Goal: Task Accomplishment & Management: Use online tool/utility

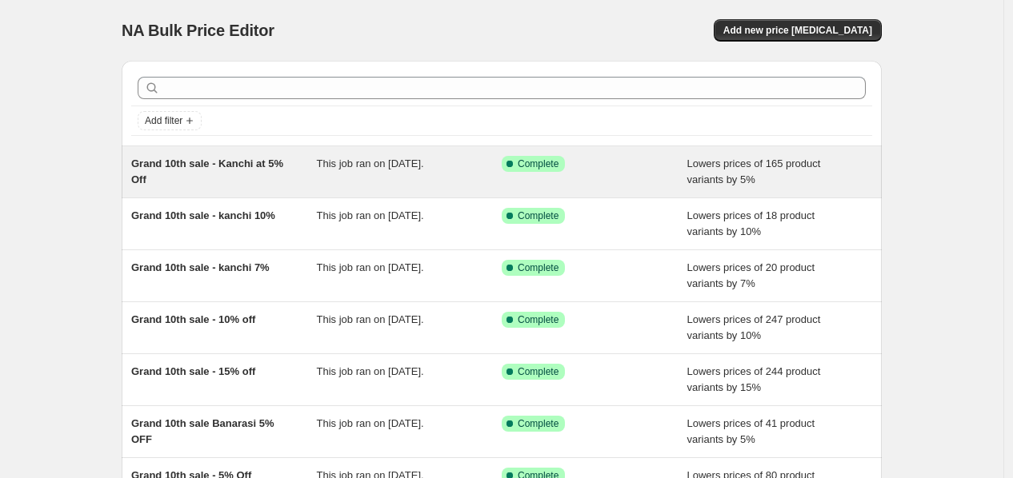
click at [410, 165] on span "This job ran on September 25, 2025." at bounding box center [370, 164] width 107 height 12
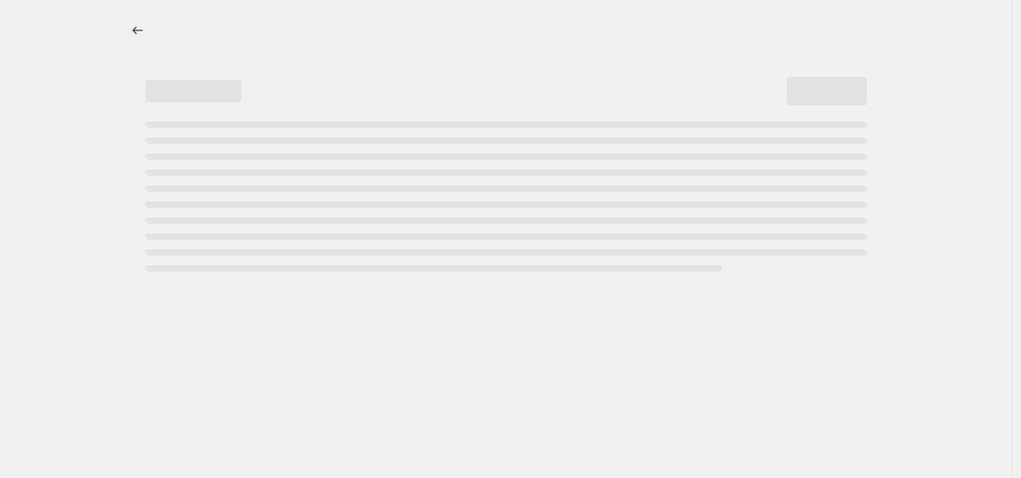
select select "percentage"
select select "collection"
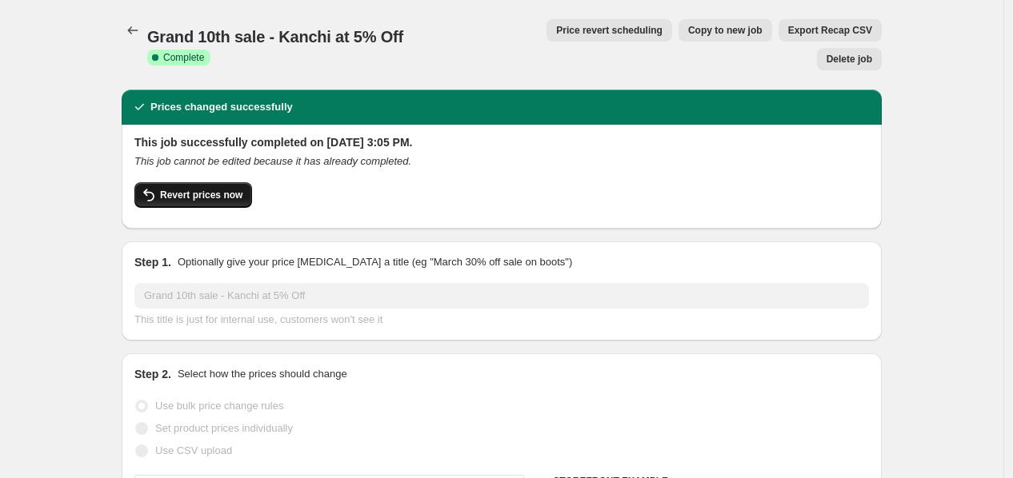
click at [222, 182] on button "Revert prices now" at bounding box center [193, 195] width 118 height 26
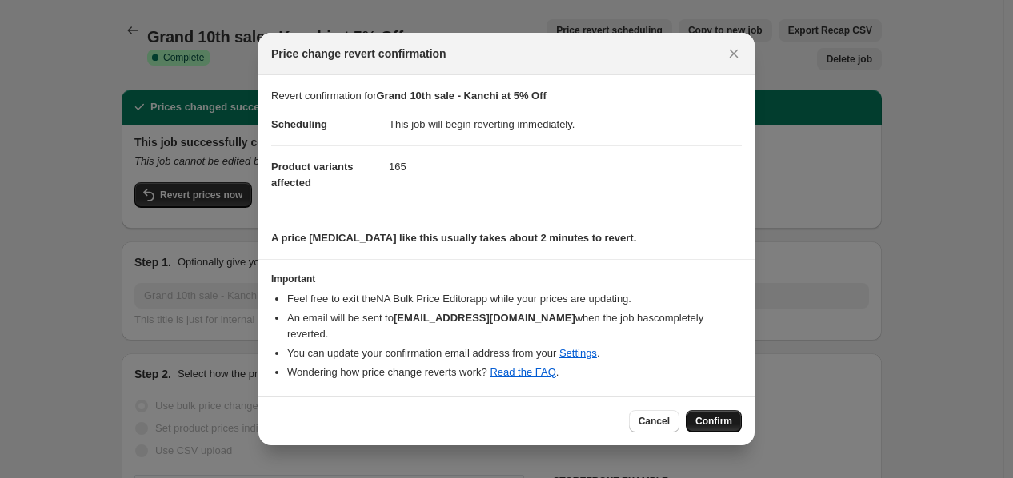
click at [701, 415] on span "Confirm" at bounding box center [713, 421] width 37 height 13
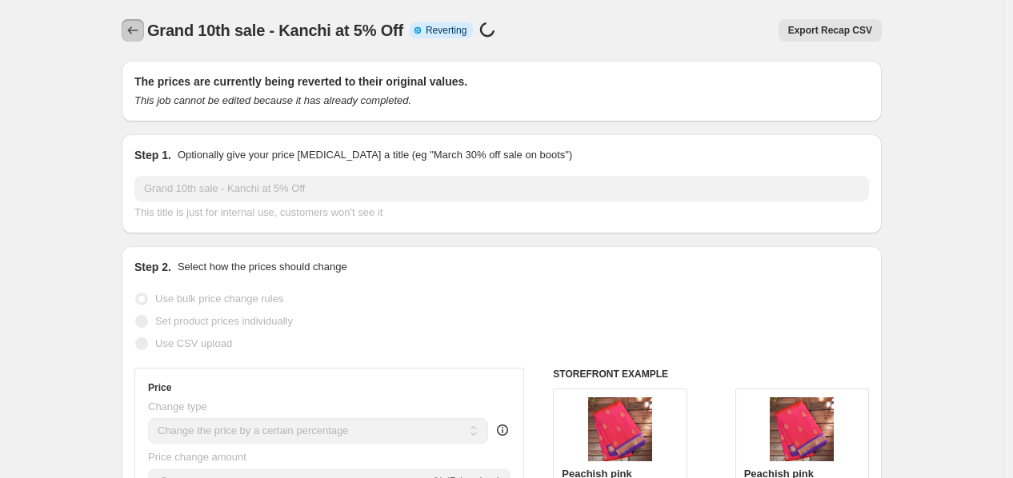
click at [137, 37] on icon "Price change jobs" at bounding box center [133, 30] width 16 height 16
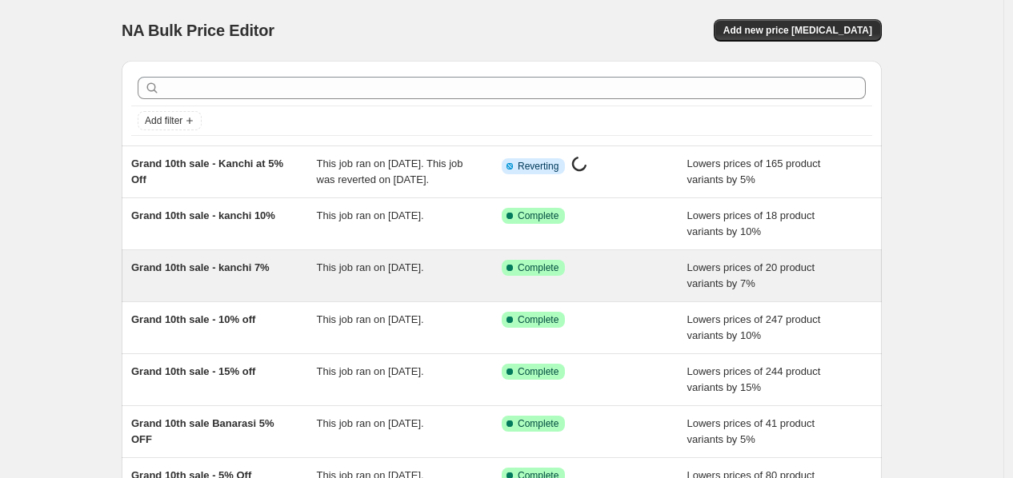
click at [268, 274] on span "Grand 10th sale - kanchi 7%" at bounding box center [200, 268] width 138 height 12
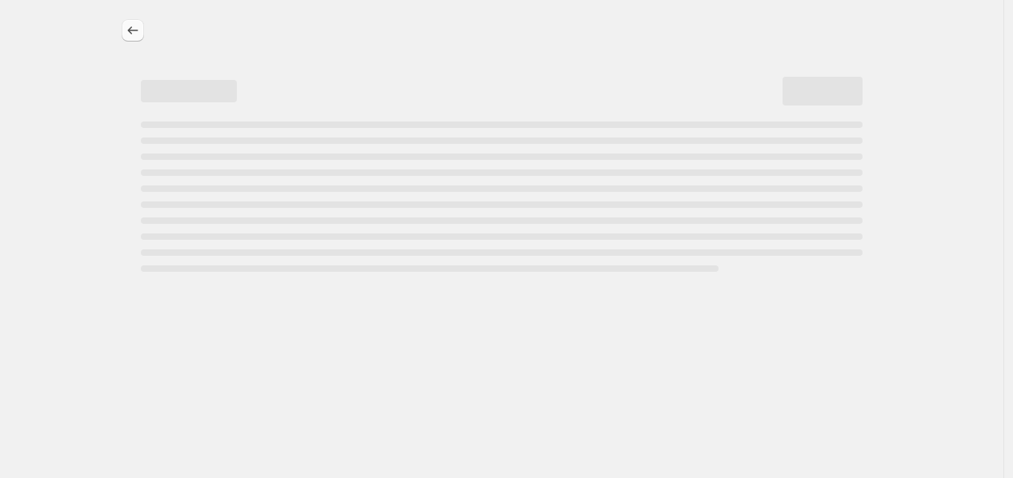
select select "percentage"
select select "collection"
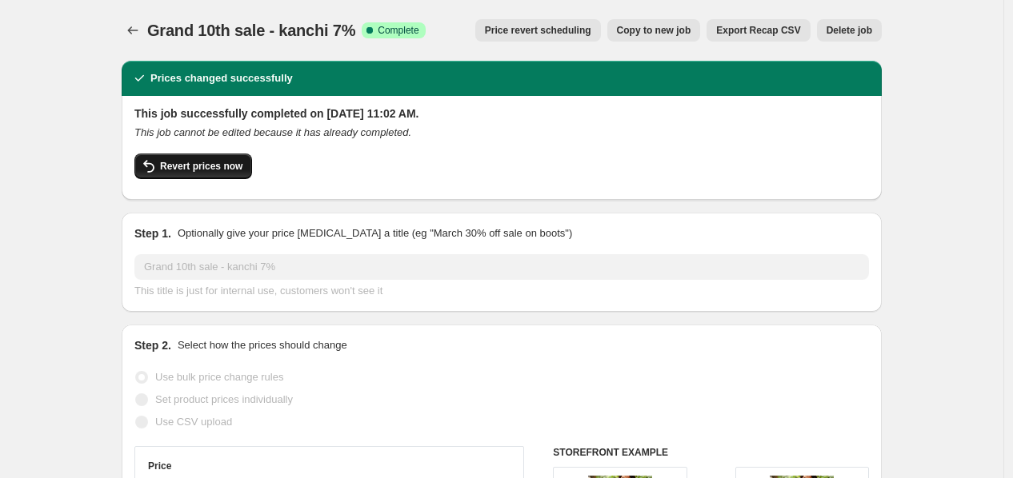
click at [210, 163] on span "Revert prices now" at bounding box center [201, 166] width 82 height 13
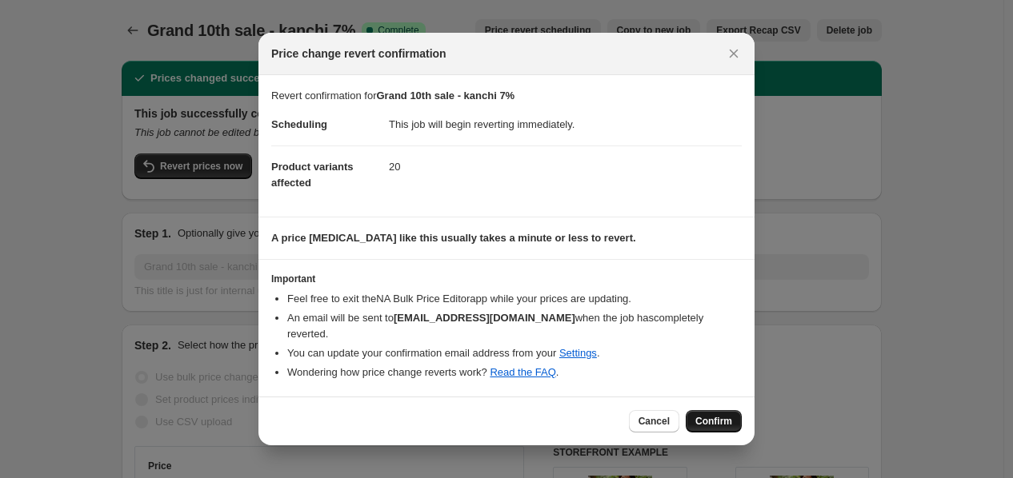
click at [713, 415] on span "Confirm" at bounding box center [713, 421] width 37 height 13
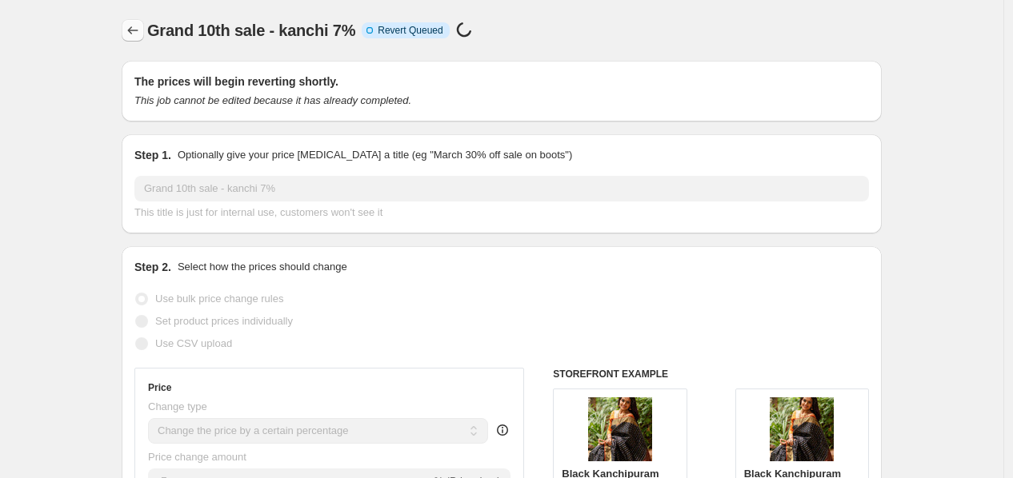
click at [138, 27] on icon "Price change jobs" at bounding box center [133, 30] width 16 height 16
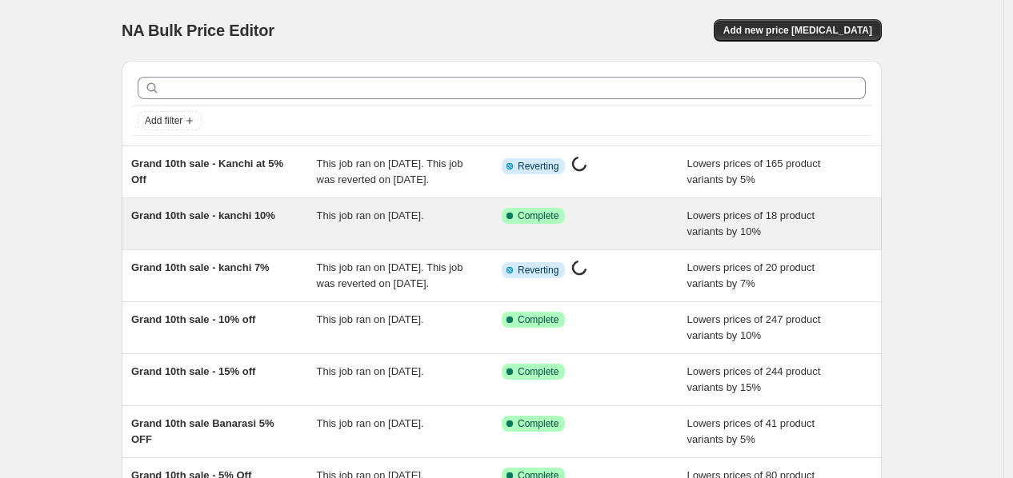
click at [297, 234] on div "Grand 10th sale - kanchi 10%" at bounding box center [224, 224] width 186 height 32
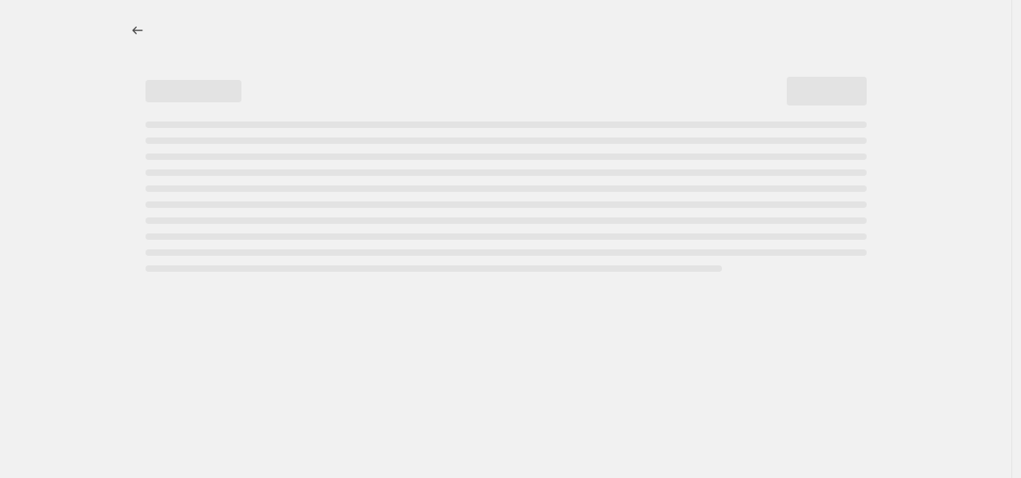
select select "percentage"
select select "collection"
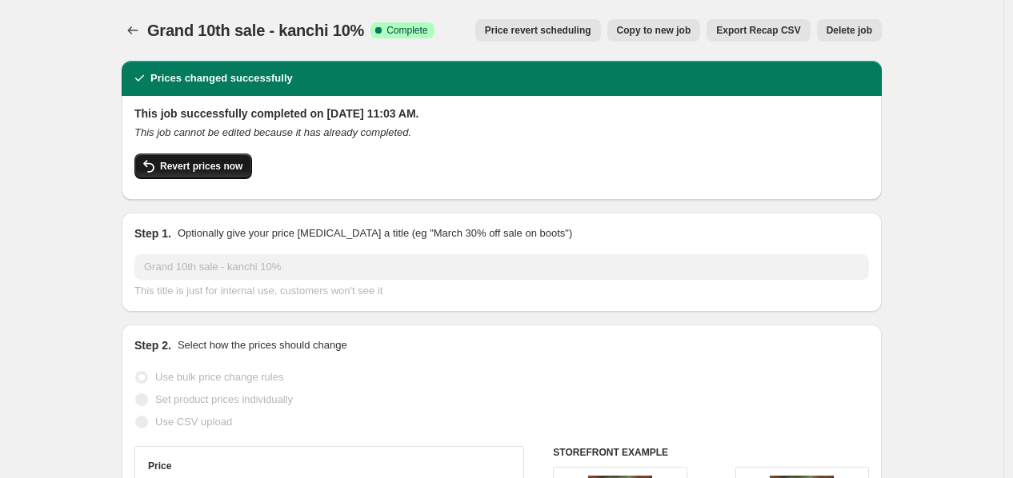
click at [204, 164] on span "Revert prices now" at bounding box center [201, 166] width 82 height 13
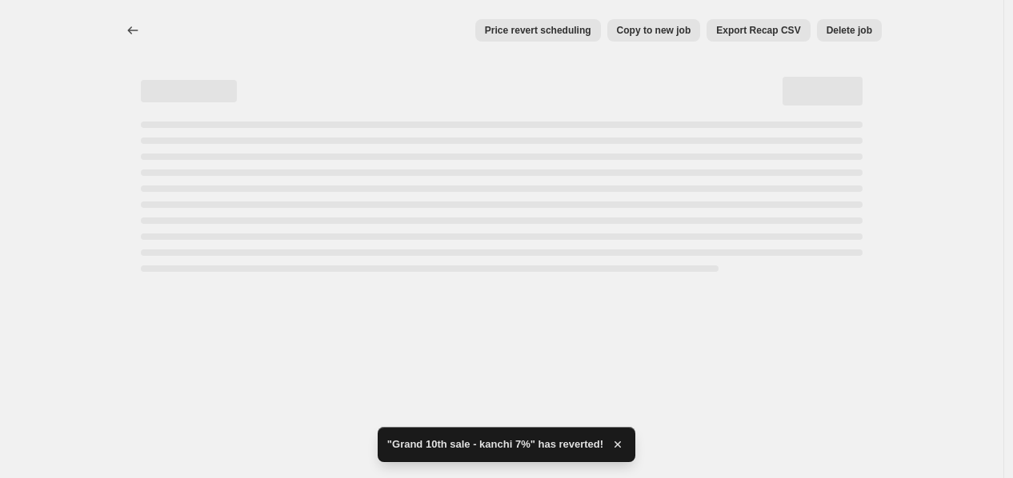
select select "percentage"
select select "collection"
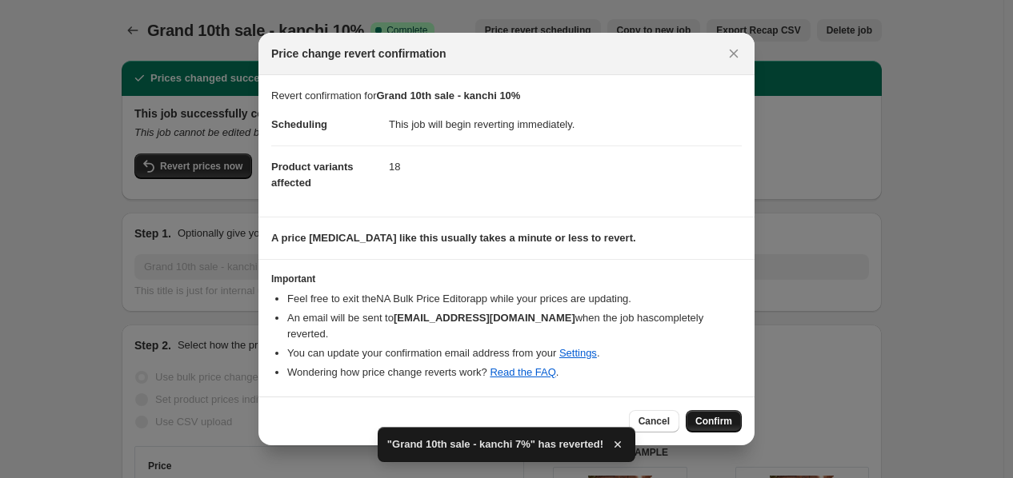
click at [709, 410] on button "Confirm" at bounding box center [713, 421] width 56 height 22
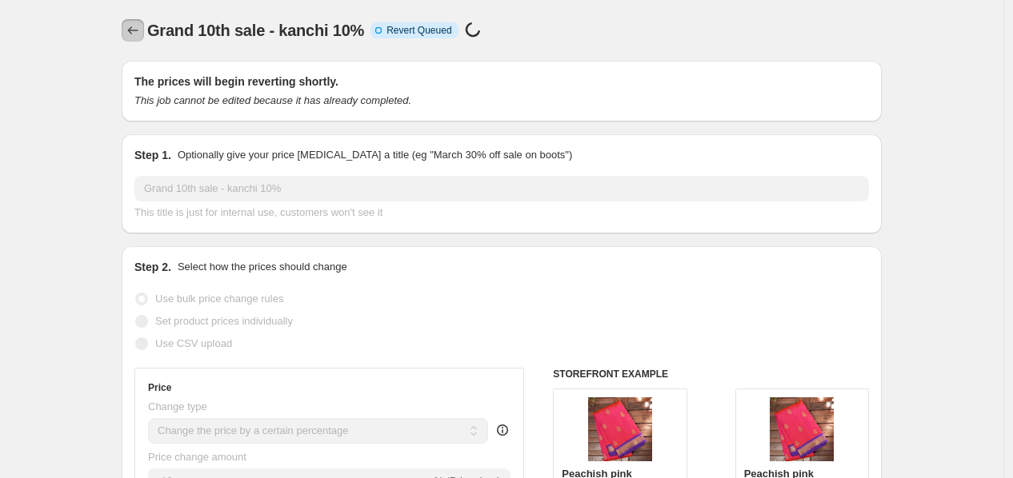
click at [141, 28] on icon "Price change jobs" at bounding box center [133, 30] width 16 height 16
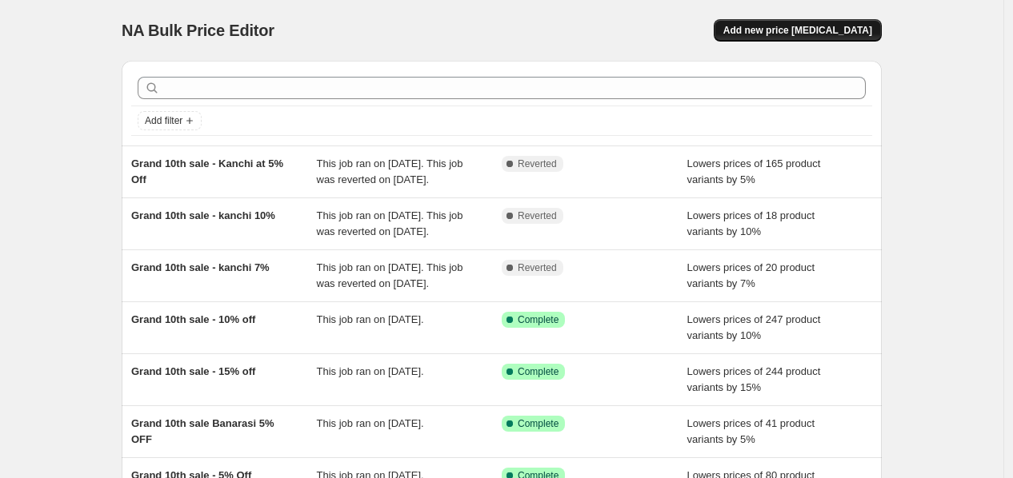
click at [832, 36] on span "Add new price change job" at bounding box center [797, 30] width 149 height 13
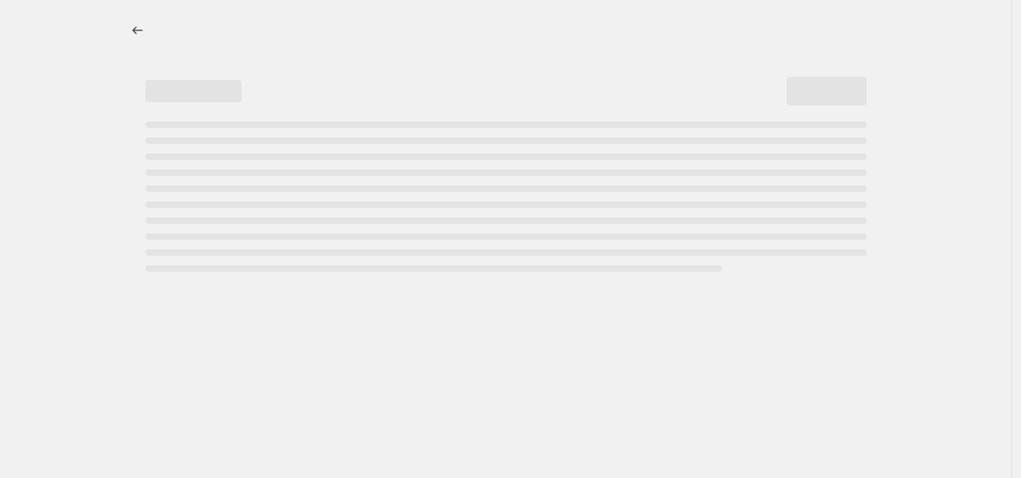
select select "percentage"
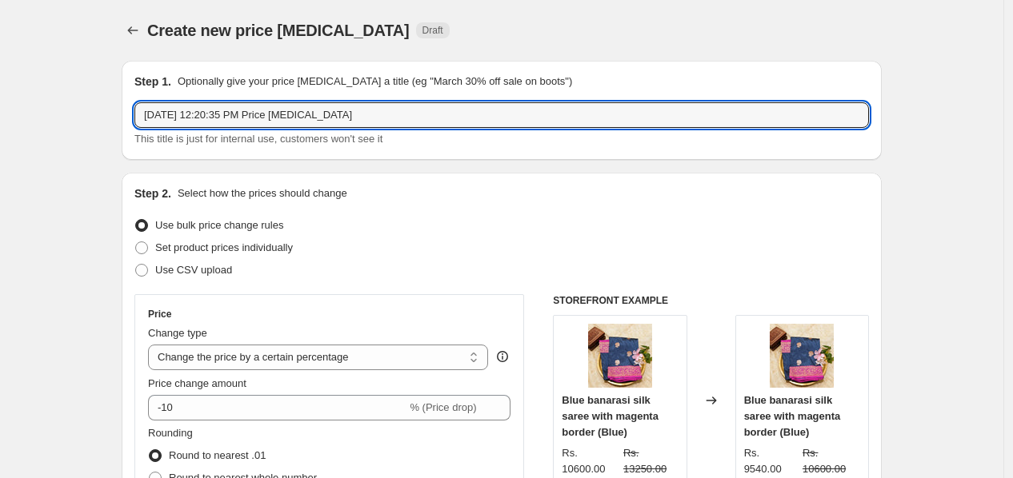
drag, startPoint x: 366, startPoint y: 121, endPoint x: 137, endPoint y: 166, distance: 233.3
type input "R"
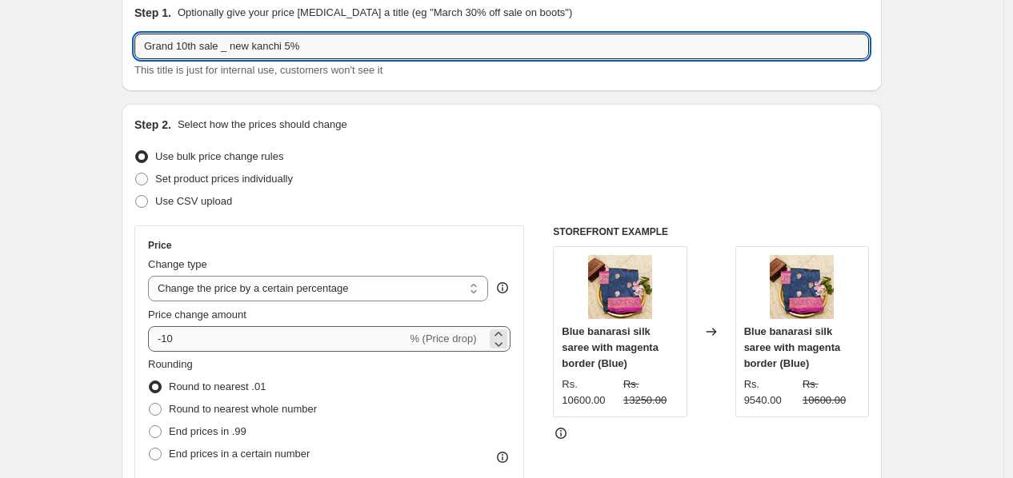
scroll to position [89, 0]
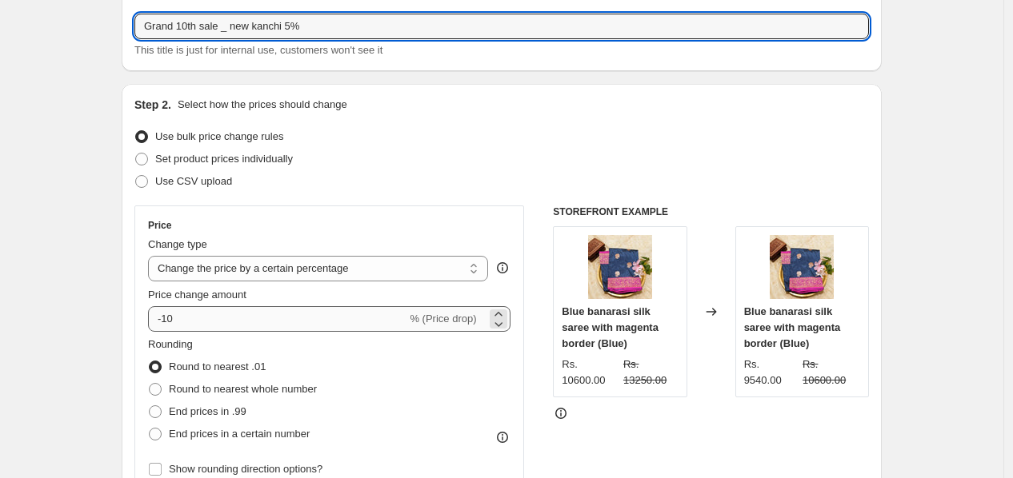
type input "Grand 10th sale _ new kanchi 5%"
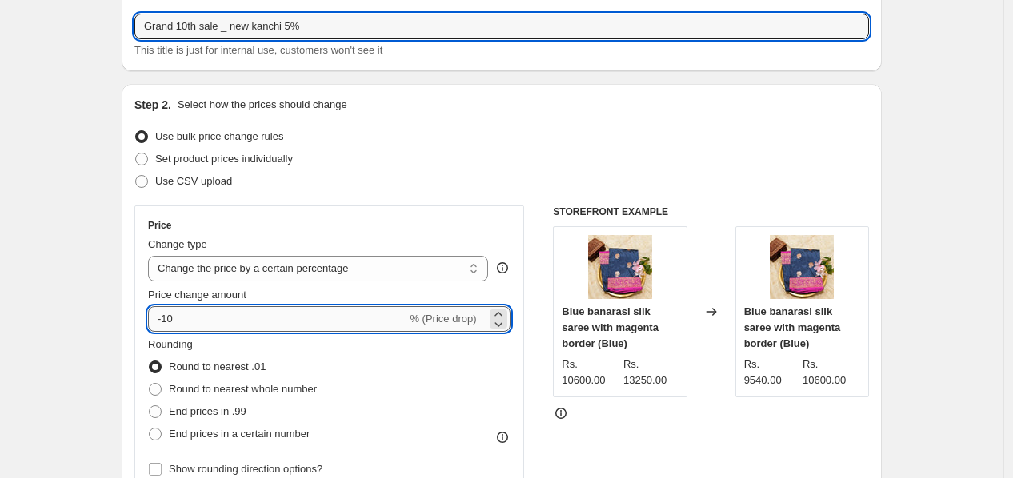
click at [198, 318] on input "-10" at bounding box center [277, 319] width 258 height 26
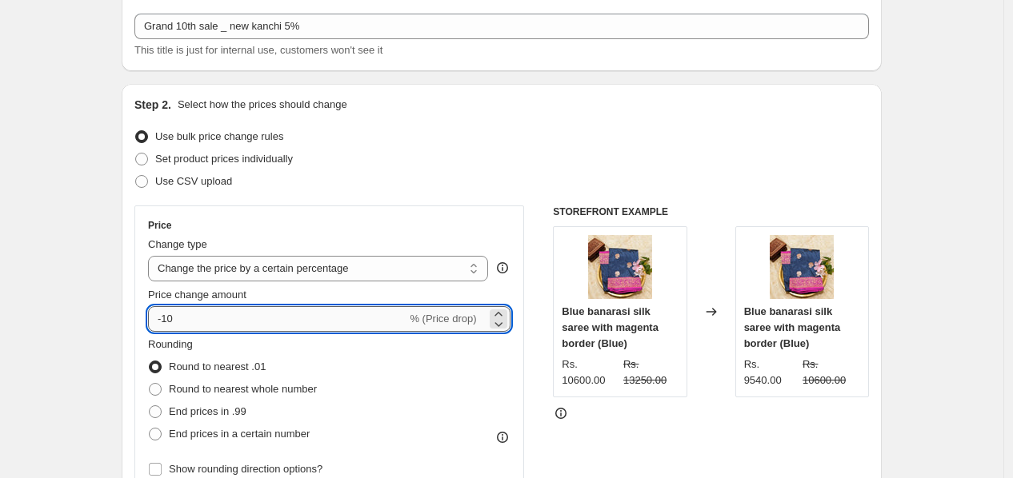
type input "-1"
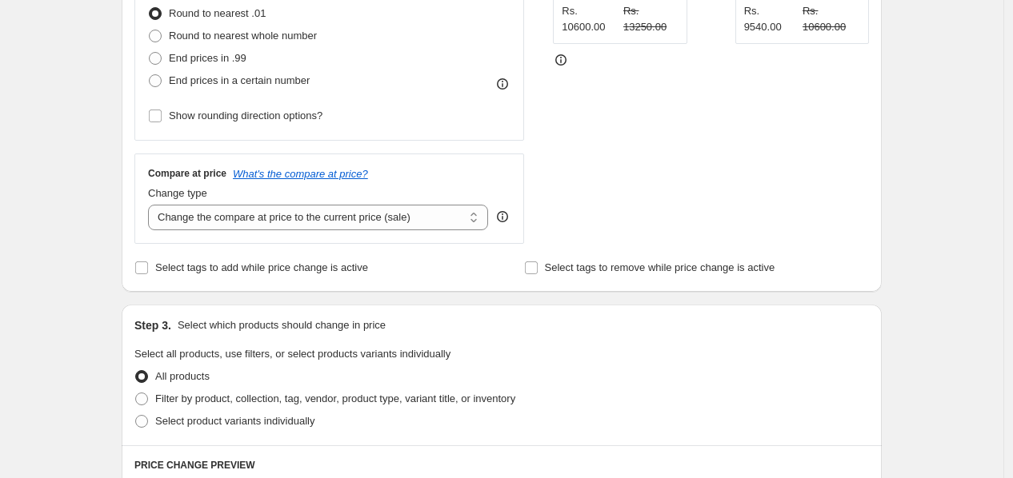
scroll to position [444, 0]
type input "-5"
click at [674, 331] on div "Step 3. Select which products should change in price" at bounding box center [501, 324] width 734 height 16
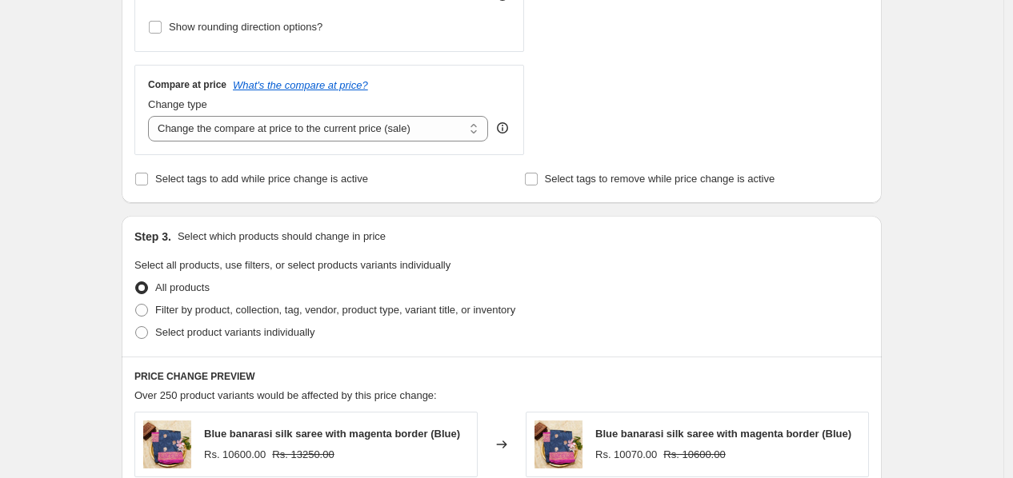
scroll to position [533, 0]
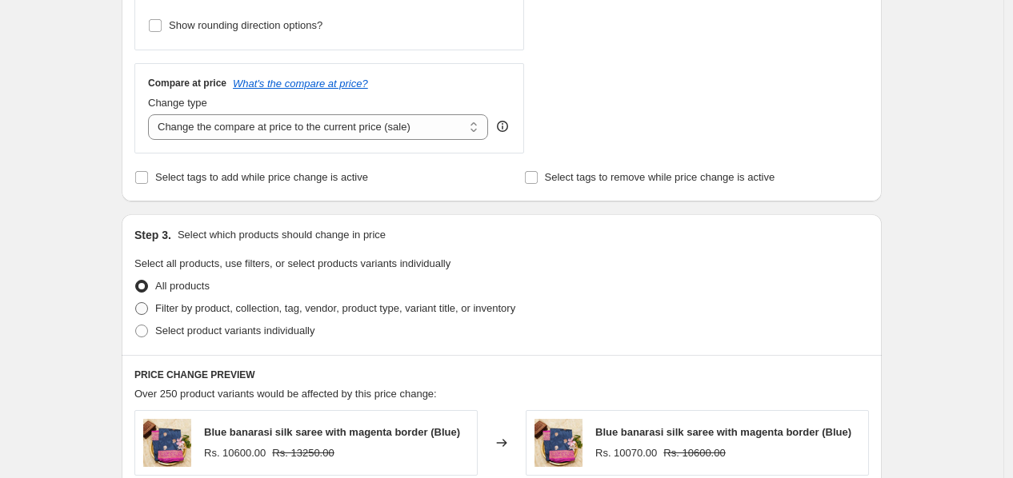
click at [154, 312] on label "Filter by product, collection, tag, vendor, product type, variant title, or inv…" at bounding box center [324, 309] width 381 height 22
click at [136, 303] on input "Filter by product, collection, tag, vendor, product type, variant title, or inv…" at bounding box center [135, 302] width 1 height 1
radio input "true"
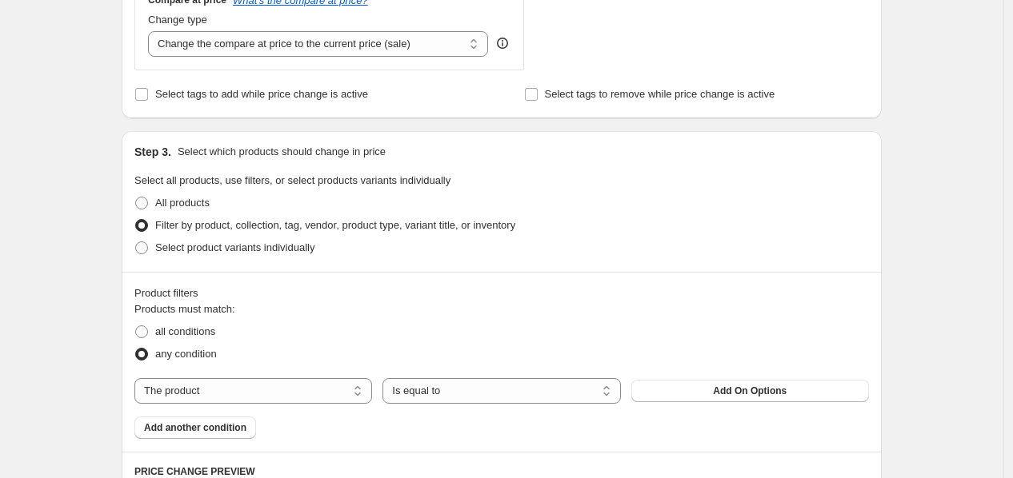
scroll to position [710, 0]
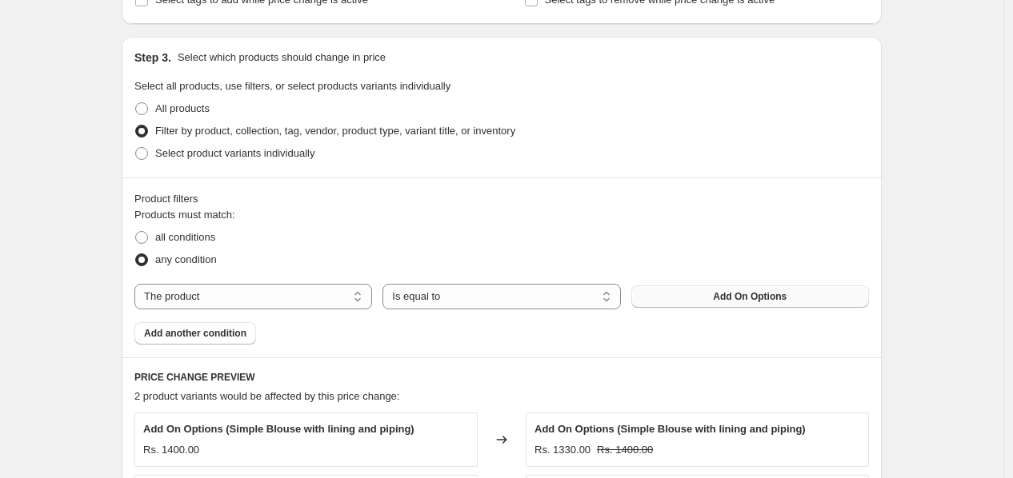
click at [710, 290] on button "Add On Options" at bounding box center [750, 297] width 238 height 22
click at [198, 300] on select "The product The product's collection The product's tag The product's vendor The…" at bounding box center [253, 297] width 238 height 26
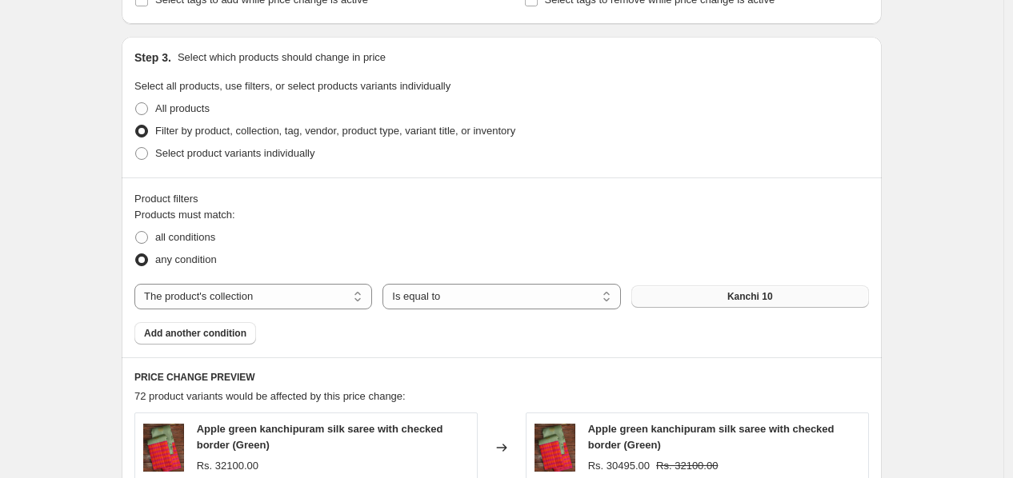
click at [766, 297] on span "Kanchi 10" at bounding box center [750, 296] width 46 height 13
click at [693, 290] on button "Kanchi 10" at bounding box center [750, 297] width 238 height 22
click at [72, 65] on div "Create new price change job. This page is ready Create new price change job Dra…" at bounding box center [501, 190] width 1003 height 1800
click at [330, 302] on select "The product The product's collection The product's tag The product's vendor The…" at bounding box center [253, 297] width 238 height 26
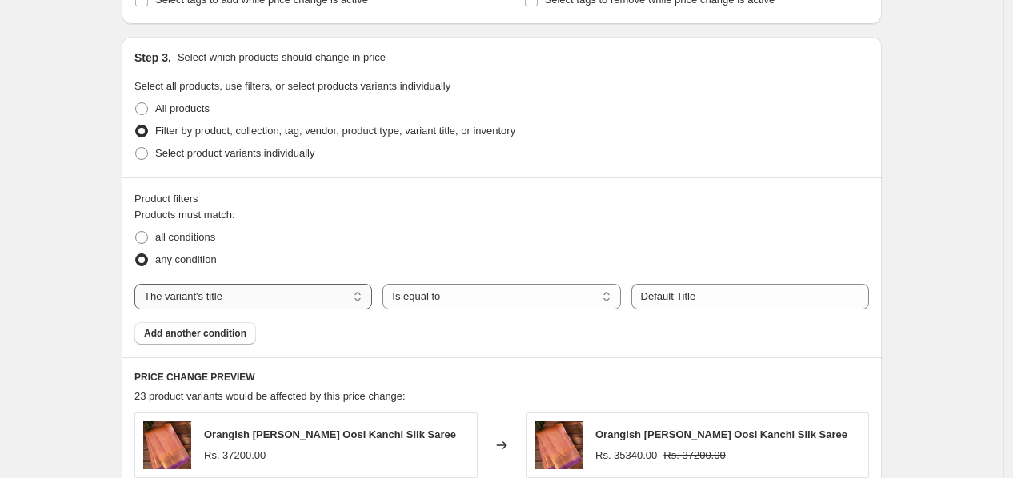
click at [307, 302] on select "The product The product's collection The product's tag The product's vendor The…" at bounding box center [253, 297] width 238 height 26
select select "collection"
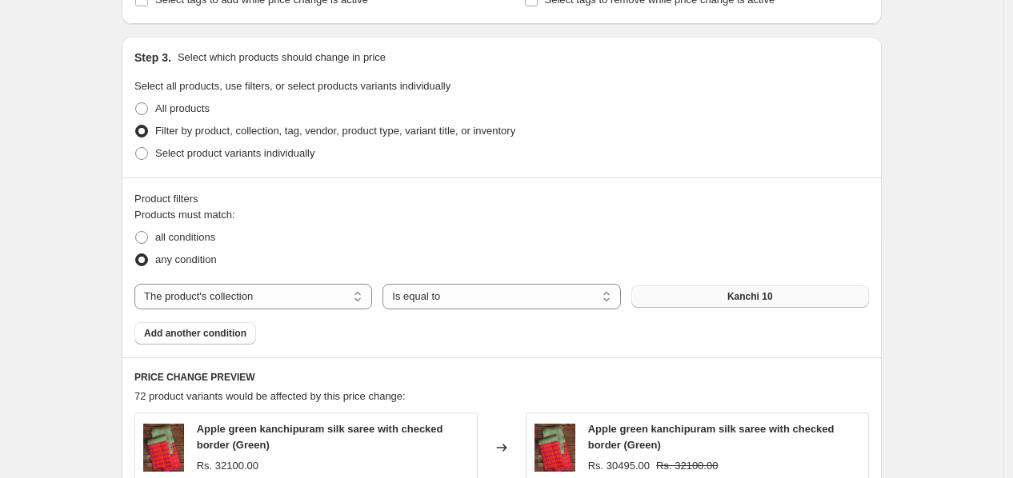
click at [776, 298] on button "Kanchi 10" at bounding box center [750, 297] width 238 height 22
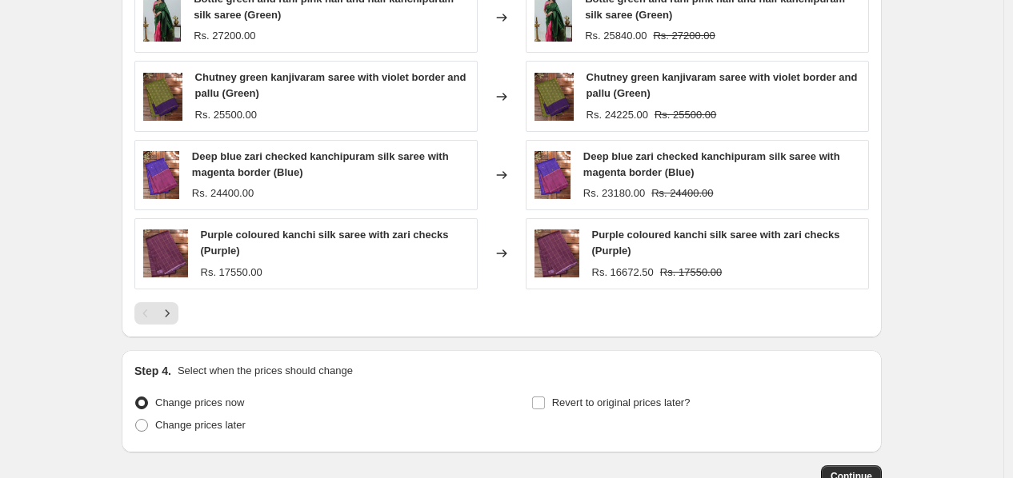
scroll to position [1322, 0]
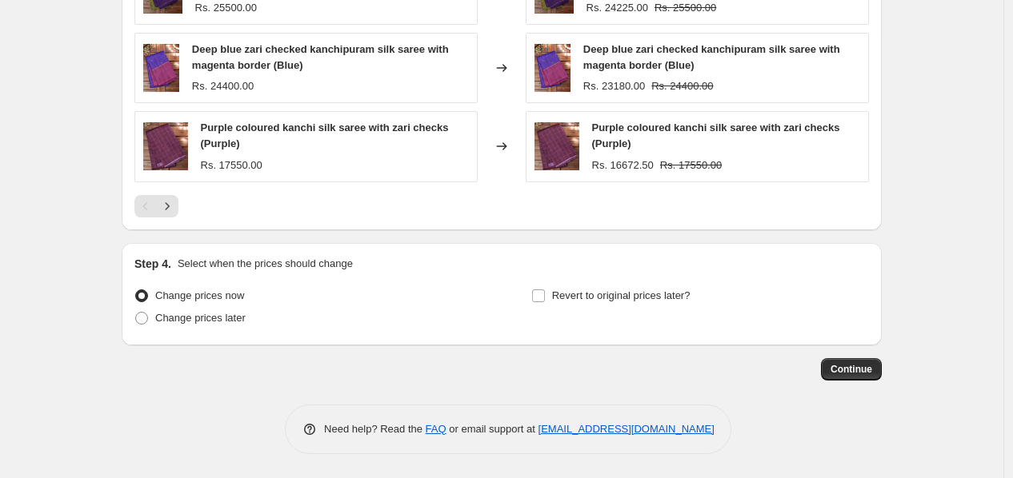
drag, startPoint x: 840, startPoint y: 363, endPoint x: 406, endPoint y: 403, distance: 436.2
click at [853, 362] on button "Continue" at bounding box center [851, 369] width 61 height 22
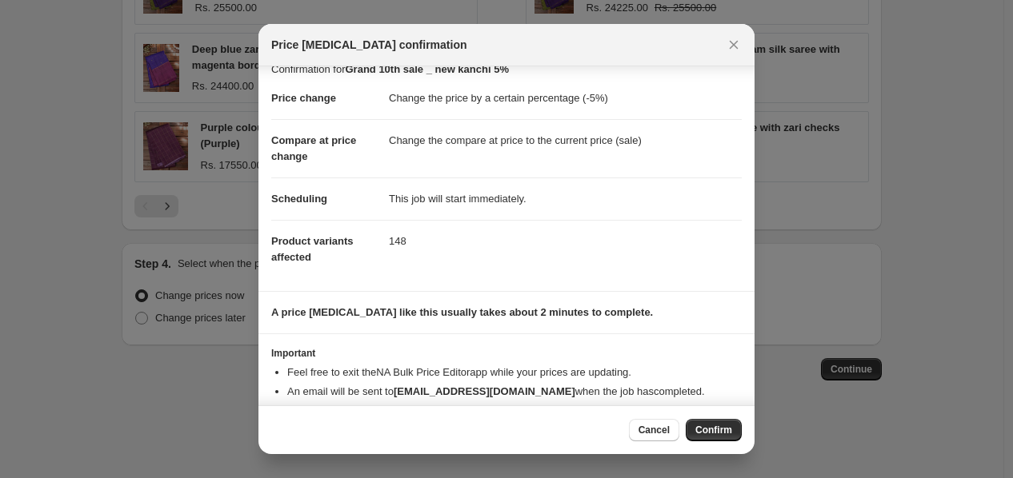
scroll to position [46, 0]
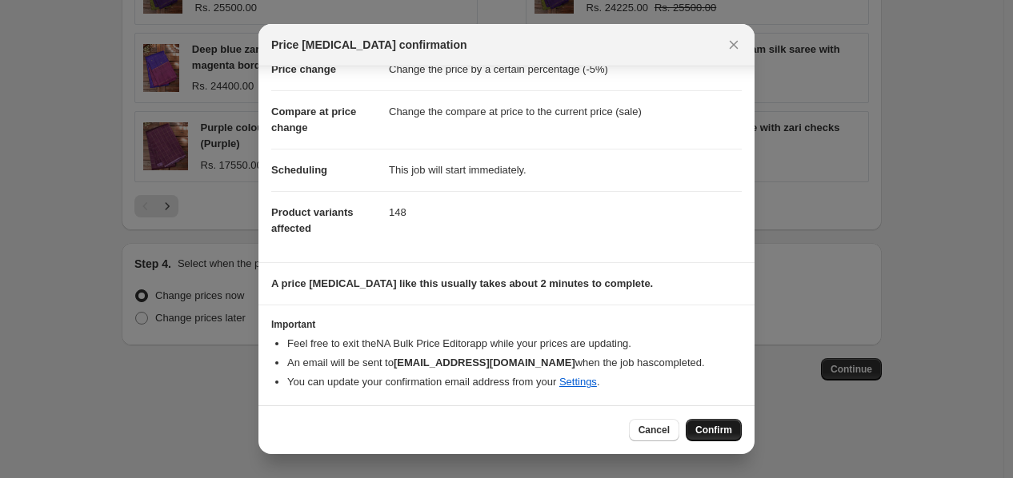
click at [709, 425] on span "Confirm" at bounding box center [713, 430] width 37 height 13
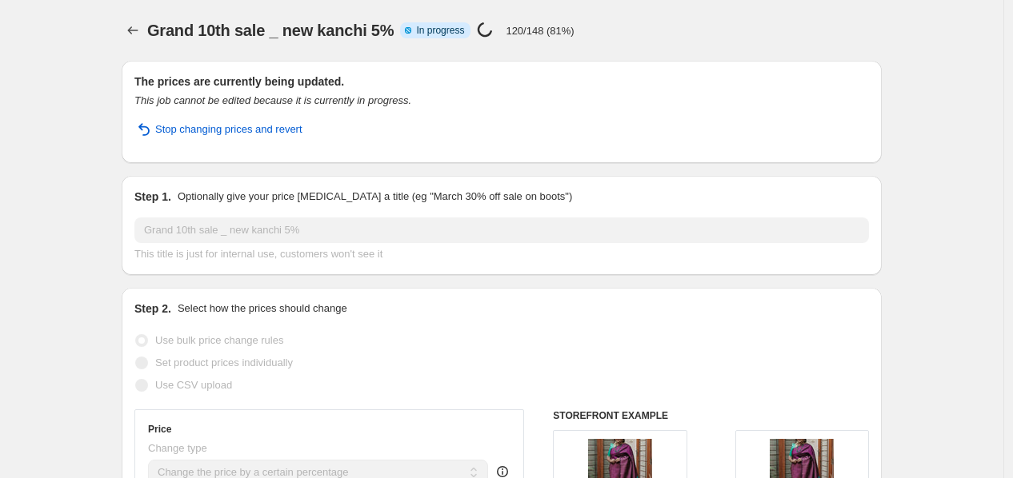
select select "percentage"
select select "collection"
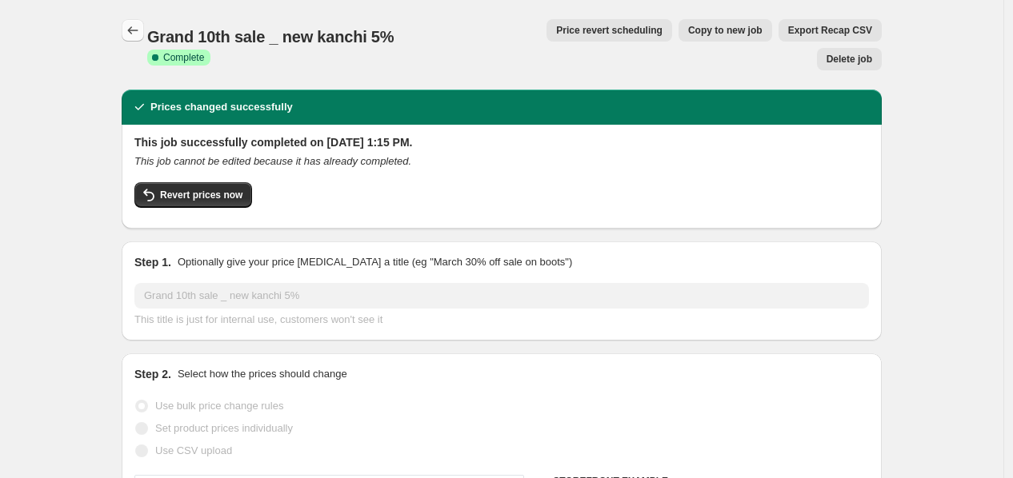
click at [136, 38] on button "Price change jobs" at bounding box center [133, 30] width 22 height 22
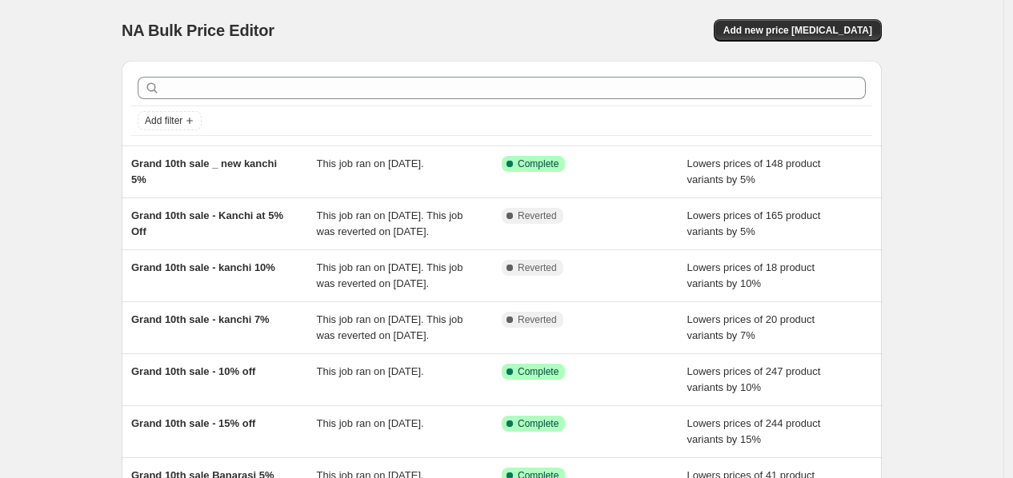
click at [809, 13] on div "NA Bulk Price Editor. This page is ready NA Bulk Price Editor Add new price cha…" at bounding box center [502, 30] width 760 height 61
click at [797, 34] on span "Add new price change job" at bounding box center [797, 30] width 149 height 13
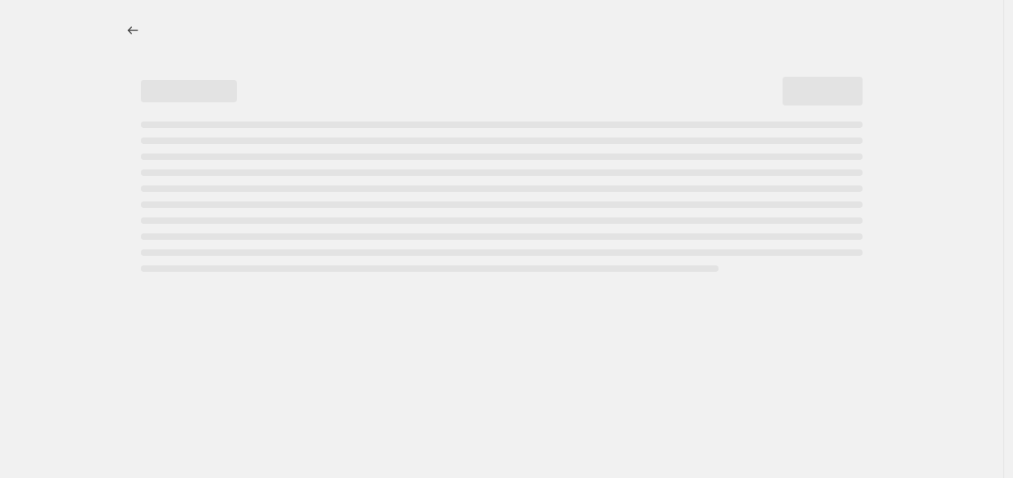
select select "percentage"
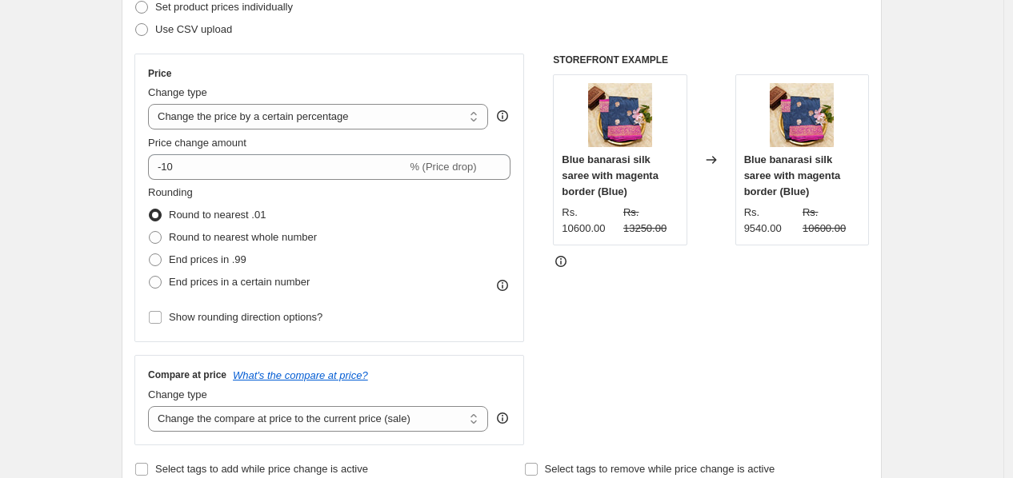
scroll to position [89, 0]
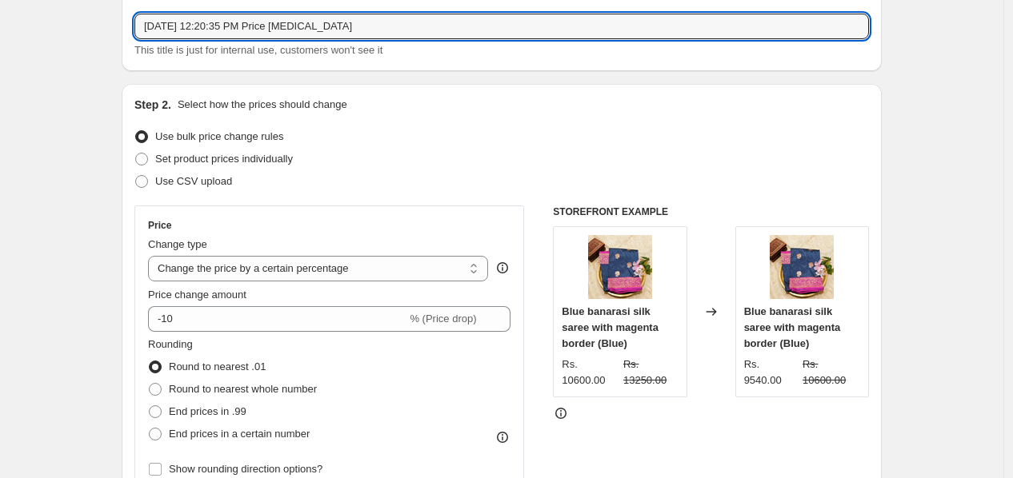
drag, startPoint x: 390, startPoint y: 33, endPoint x: 118, endPoint y: 32, distance: 272.8
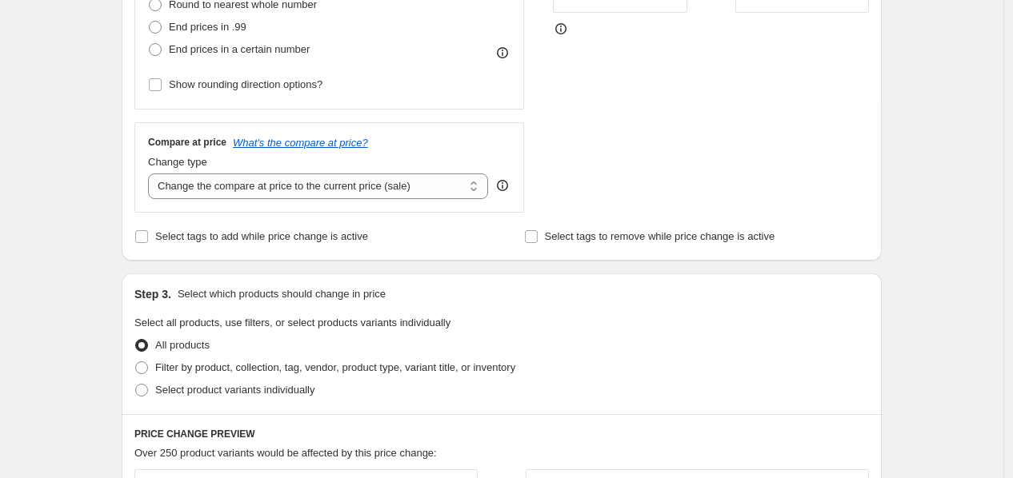
scroll to position [621, 0]
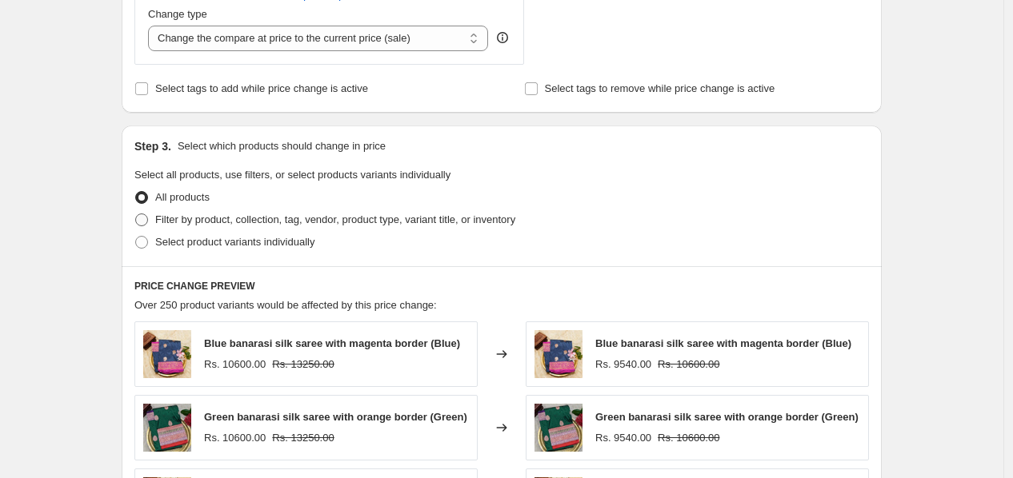
type input "Grand 10th sale _ new kanchi 10% off"
click at [148, 225] on span at bounding box center [141, 220] width 13 height 13
click at [136, 214] on input "Filter by product, collection, tag, vendor, product type, variant title, or inv…" at bounding box center [135, 214] width 1 height 1
radio input "true"
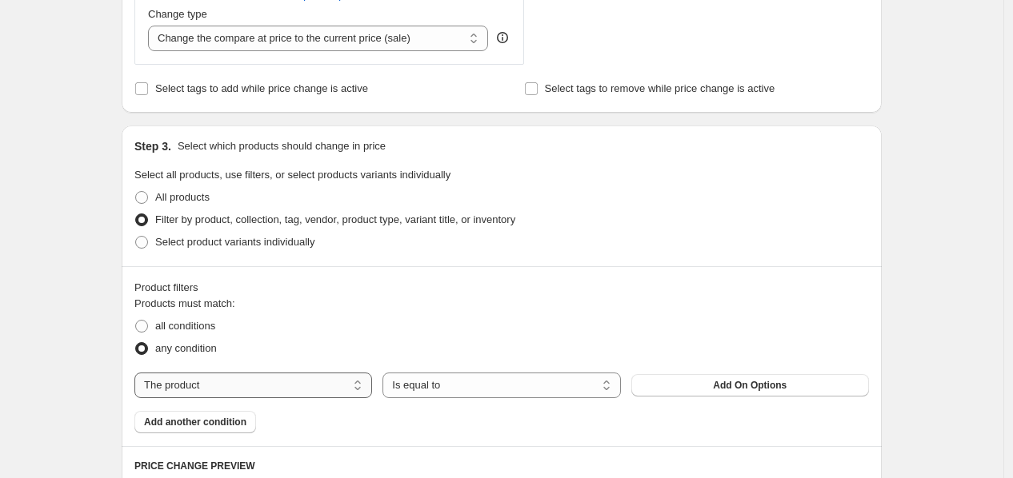
click at [198, 392] on select "The product The product's collection The product's tag The product's vendor The…" at bounding box center [253, 386] width 238 height 26
select select "collection"
click at [755, 385] on span "Kanchi 10" at bounding box center [750, 385] width 46 height 13
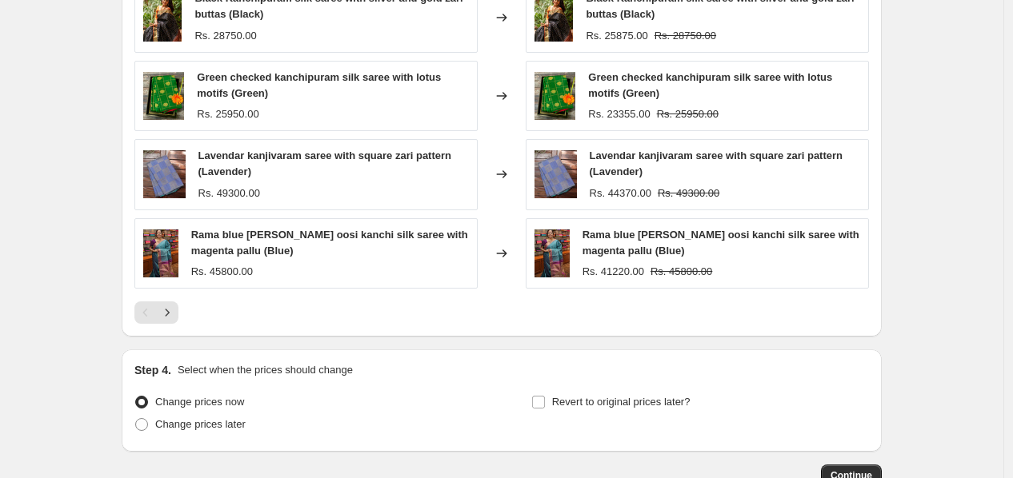
scroll to position [1328, 0]
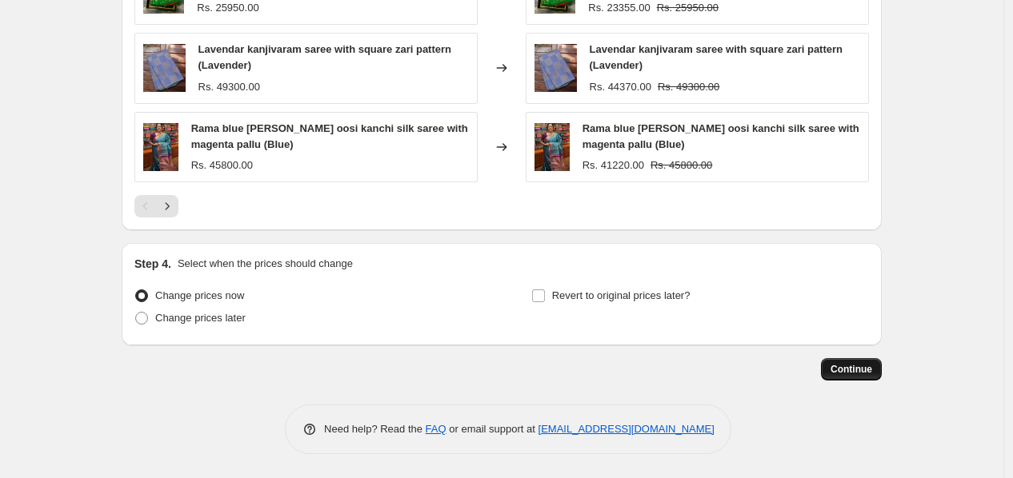
click at [846, 374] on span "Continue" at bounding box center [851, 369] width 42 height 13
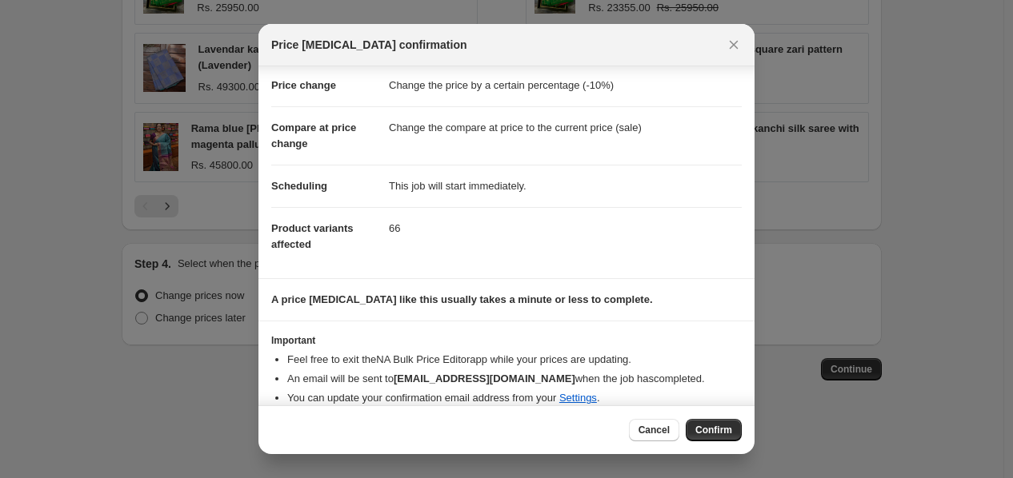
scroll to position [46, 0]
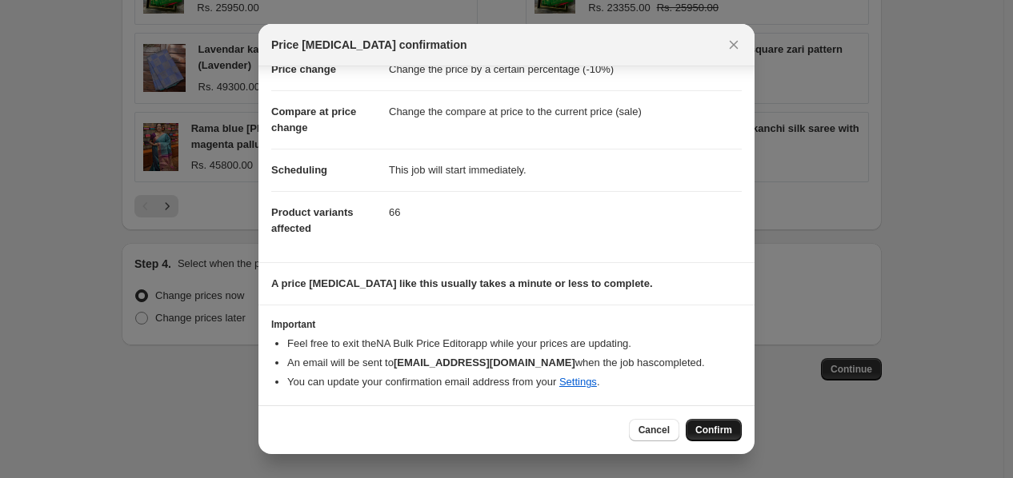
click at [706, 426] on span "Confirm" at bounding box center [713, 430] width 37 height 13
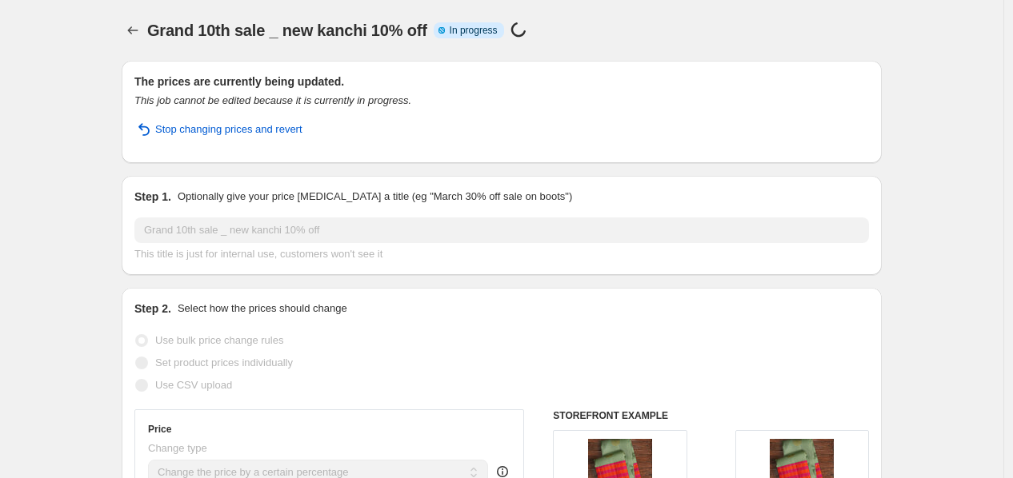
scroll to position [1369, 0]
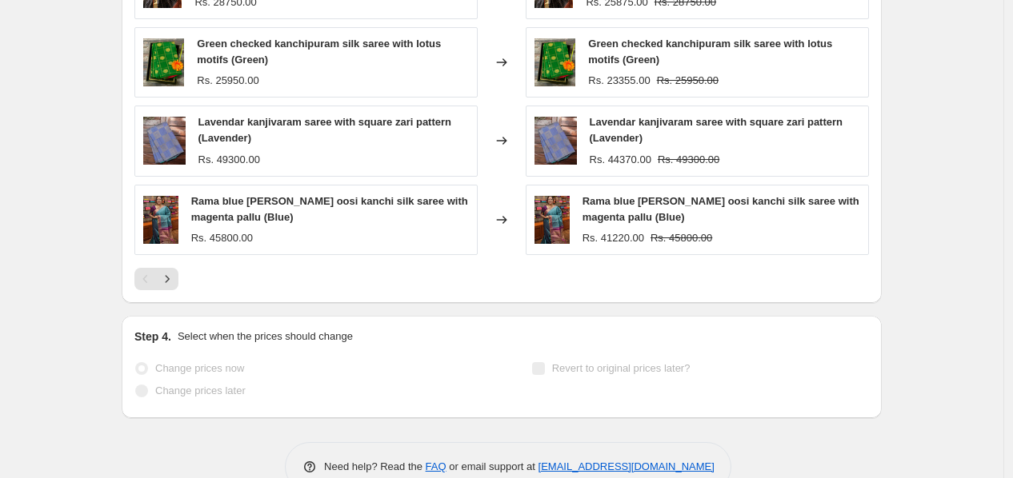
select select "percentage"
select select "collection"
